Goal: Task Accomplishment & Management: Manage account settings

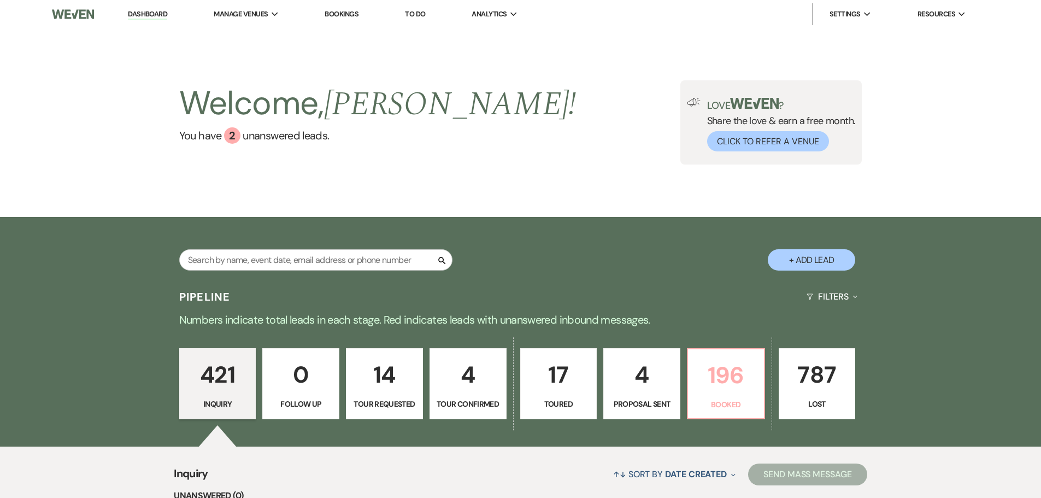
click at [746, 394] on p "196" at bounding box center [726, 375] width 63 height 37
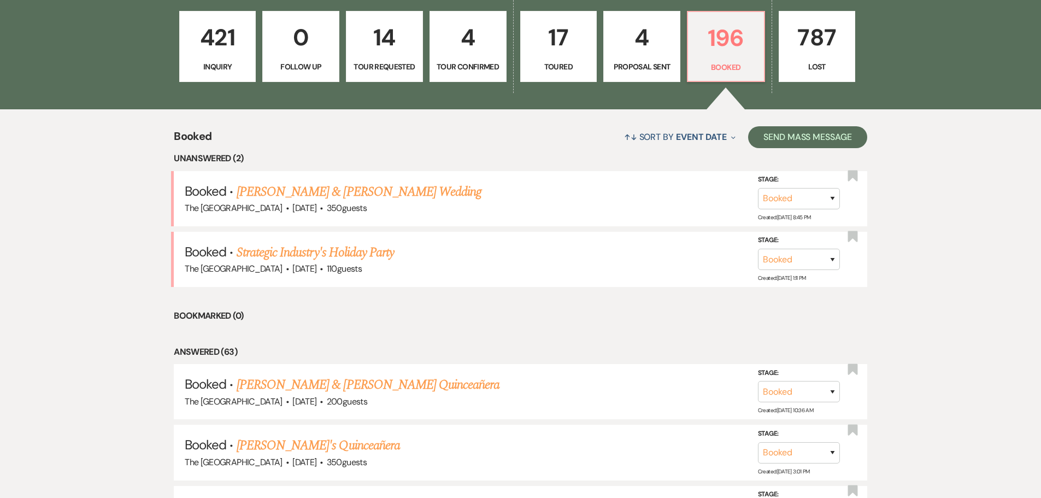
scroll to position [357, 0]
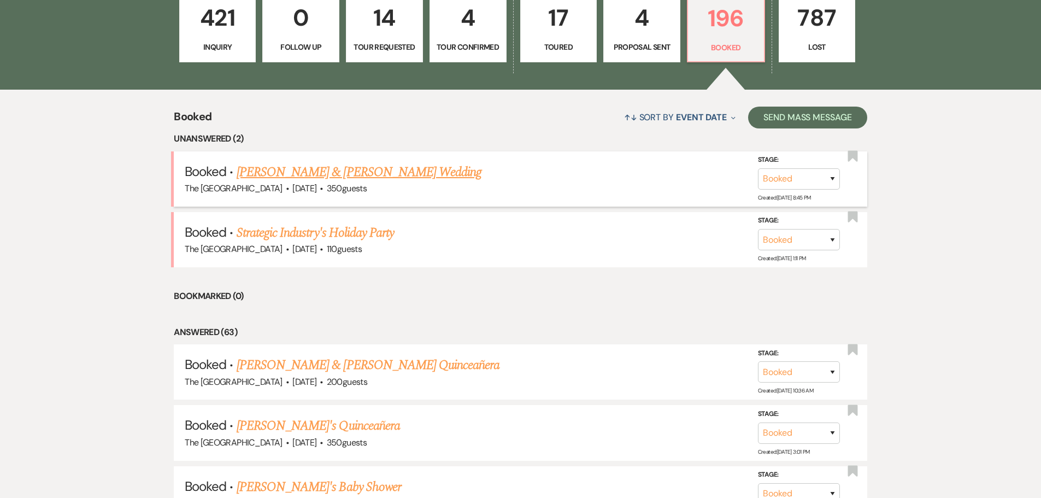
click at [392, 173] on link "[PERSON_NAME] & [PERSON_NAME] Wedding" at bounding box center [359, 172] width 245 height 20
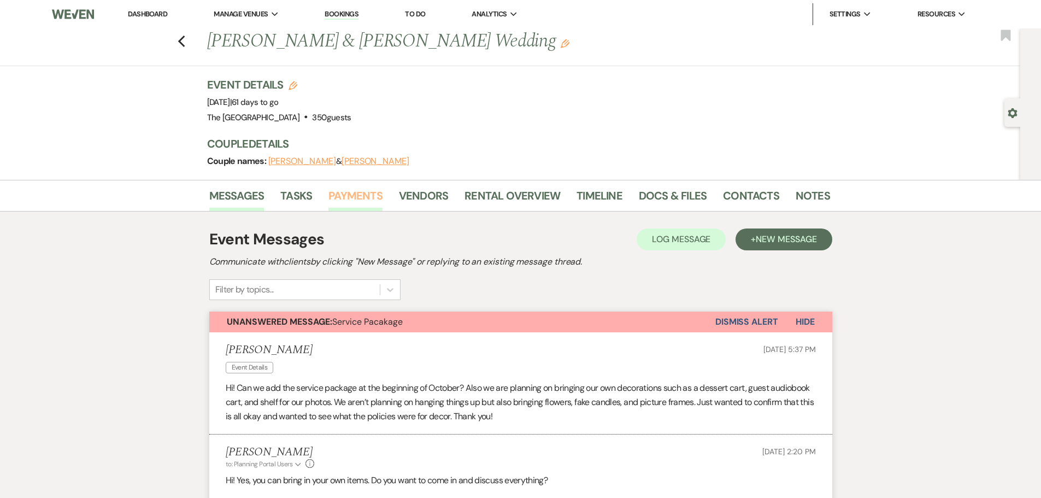
click at [345, 196] on link "Payments" at bounding box center [356, 199] width 54 height 24
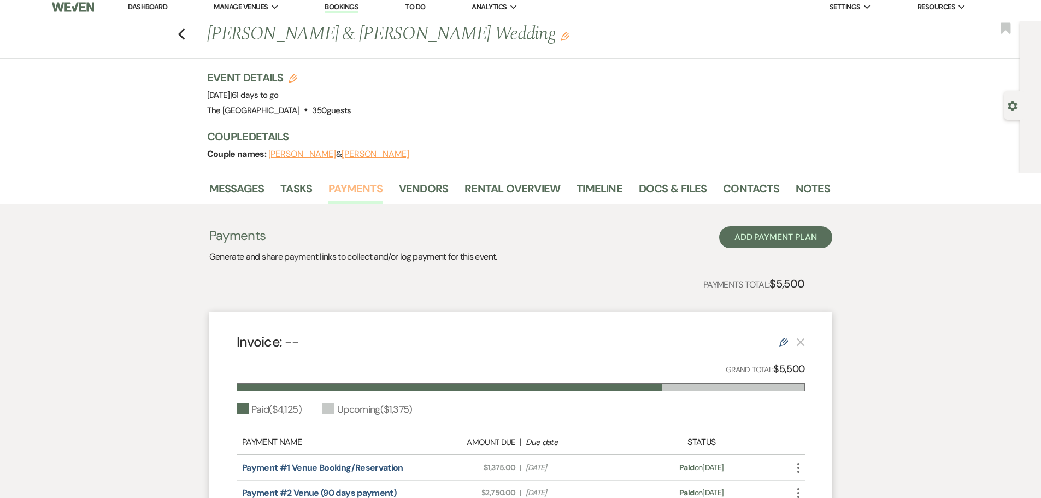
scroll to position [55, 0]
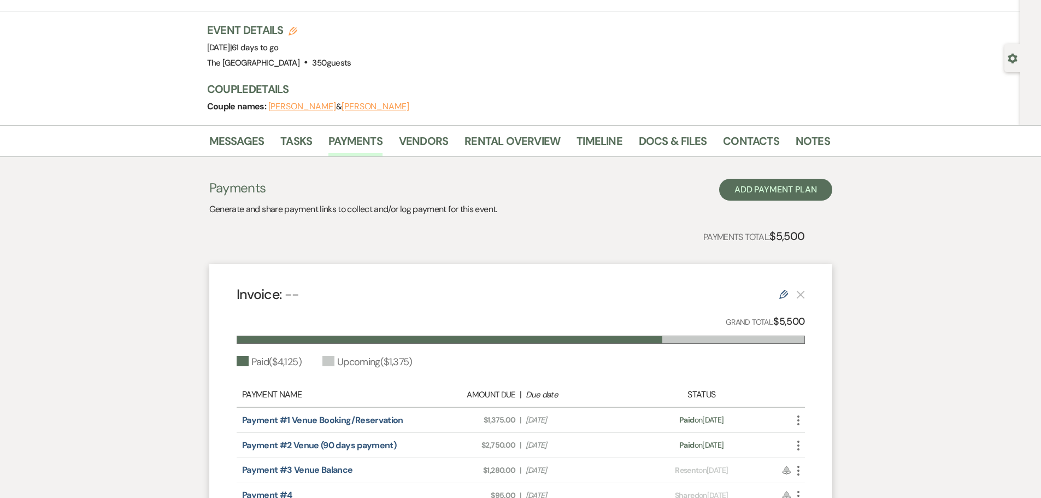
drag, startPoint x: 554, startPoint y: 312, endPoint x: 503, endPoint y: 308, distance: 51.0
click at [503, 308] on div "Invoice: -- Edit Grand Total: $5,500 Paid ( $4,125 ) Upcoming ( $1,375 ) Paymen…" at bounding box center [520, 411] width 623 height 295
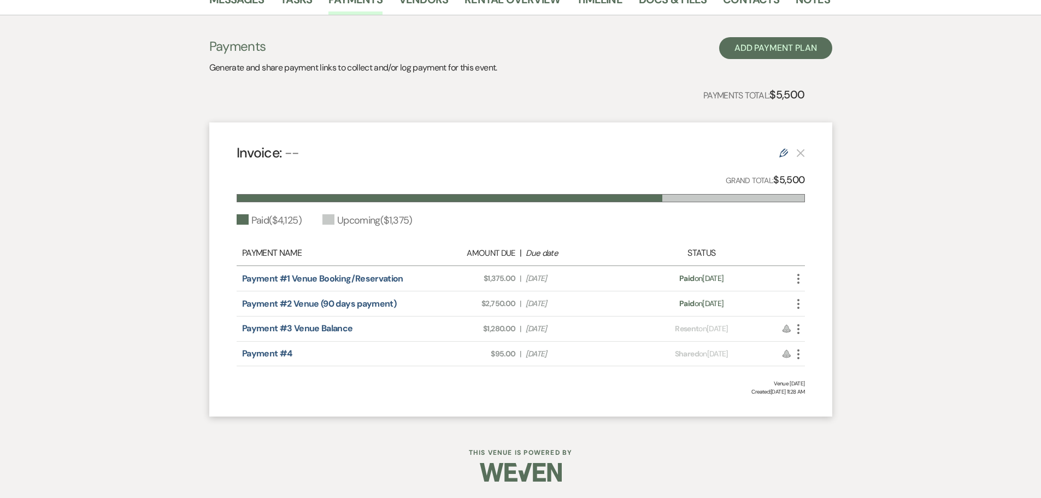
click at [796, 330] on icon "More" at bounding box center [798, 329] width 13 height 13
click at [813, 373] on icon "Check Mark" at bounding box center [809, 369] width 9 height 9
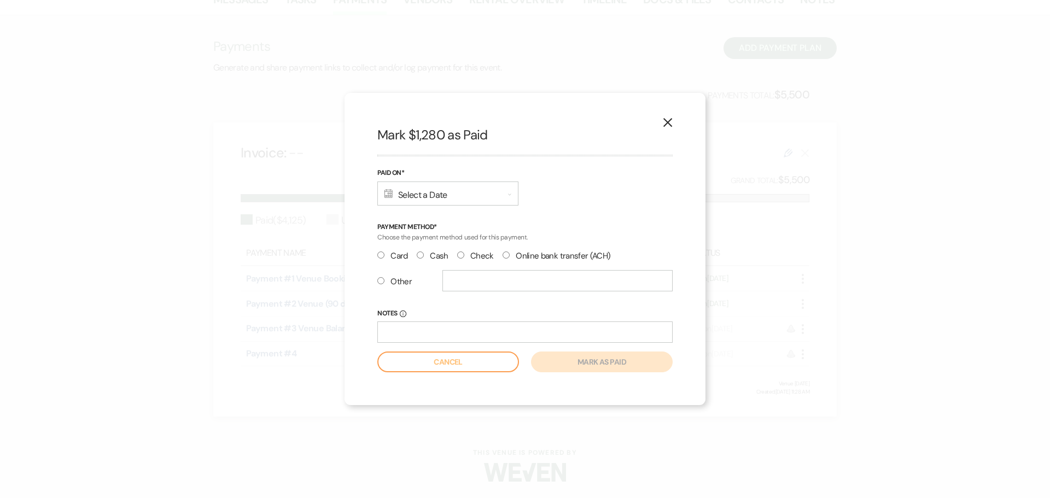
click at [416, 199] on div "Calendar Select a Date Expand" at bounding box center [447, 193] width 141 height 24
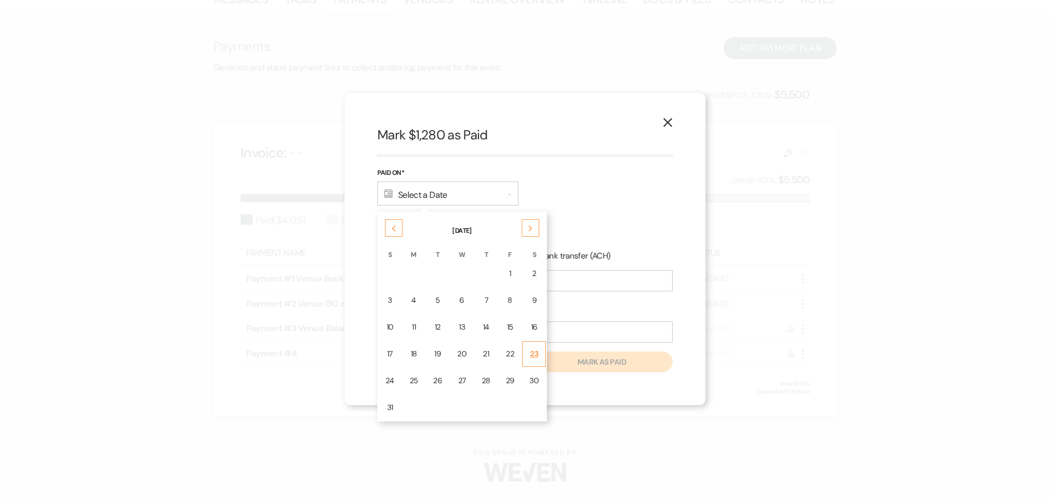
click at [536, 359] on div "23" at bounding box center [533, 353] width 9 height 11
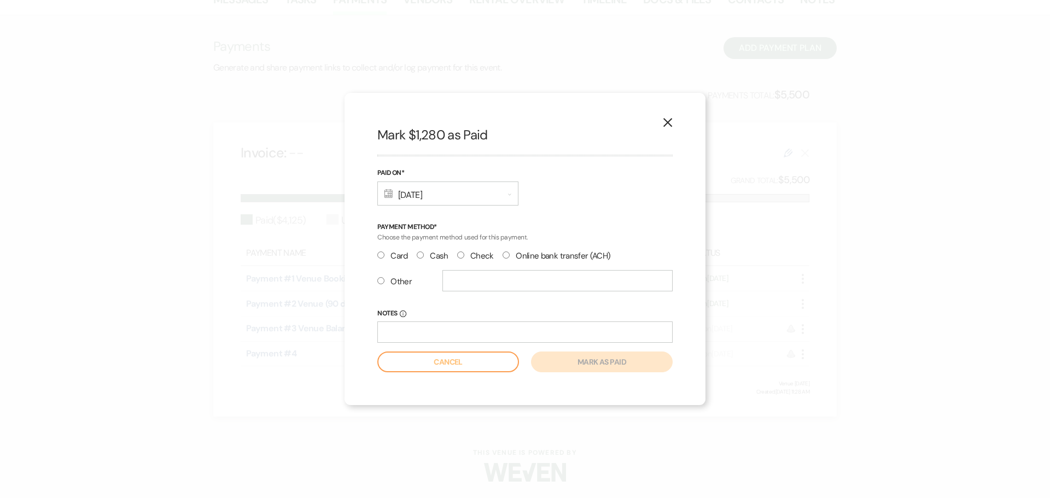
click at [421, 254] on input "Cash" at bounding box center [420, 254] width 7 height 7
radio input "true"
click at [566, 364] on button "Mark as paid" at bounding box center [602, 361] width 142 height 21
